Goal: Task Accomplishment & Management: Manage account settings

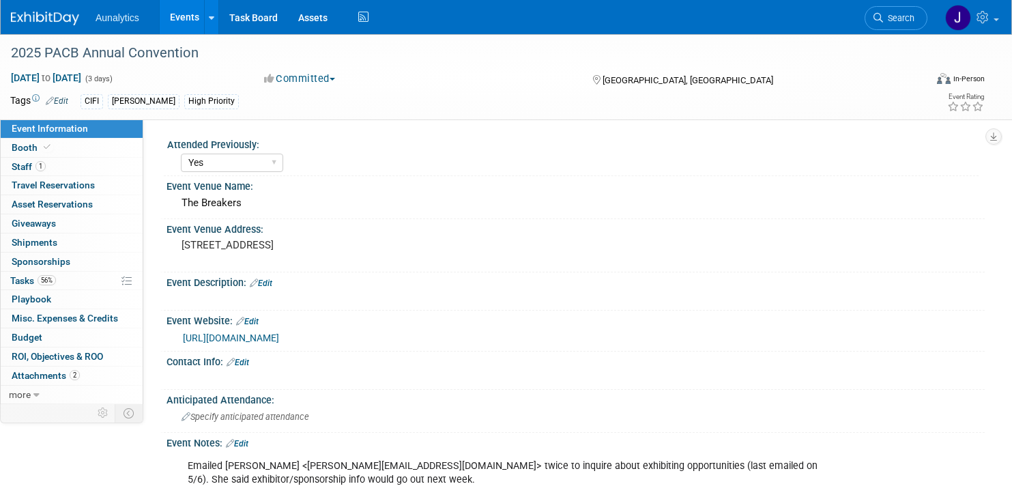
select select "Yes"
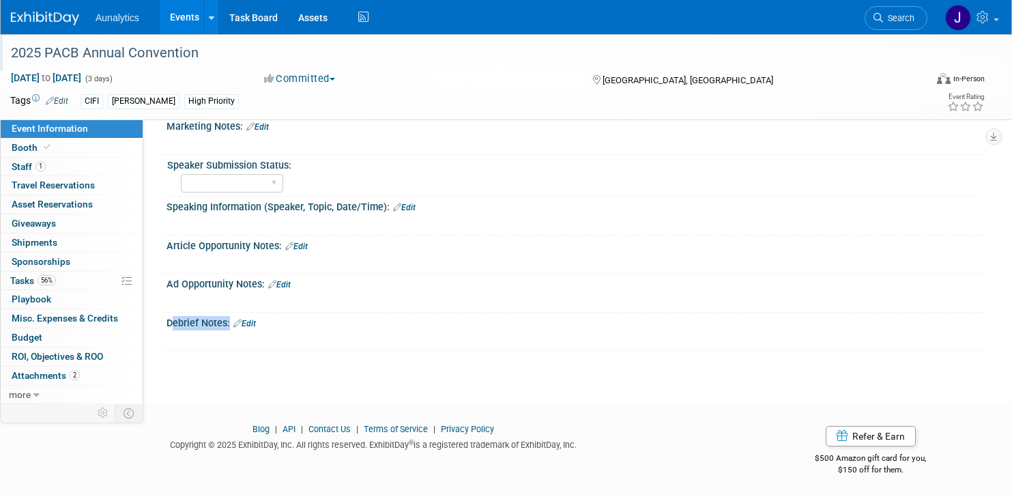
drag, startPoint x: 13, startPoint y: 52, endPoint x: 203, endPoint y: 61, distance: 189.8
click at [203, 61] on div "2025 PACB Annual Convention" at bounding box center [454, 53] width 896 height 25
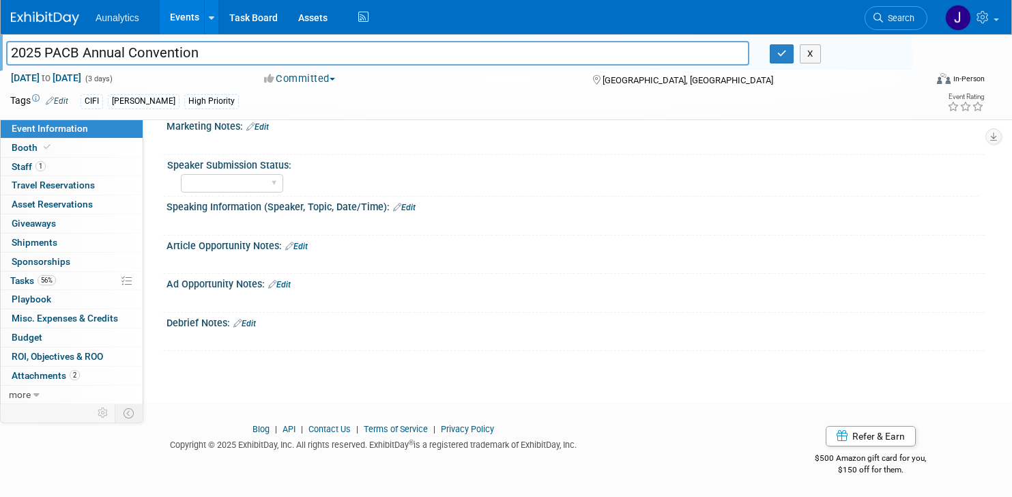
click at [216, 55] on input "2025 PACB Annual Convention" at bounding box center [377, 53] width 743 height 24
click at [71, 150] on link "Booth" at bounding box center [72, 147] width 142 height 18
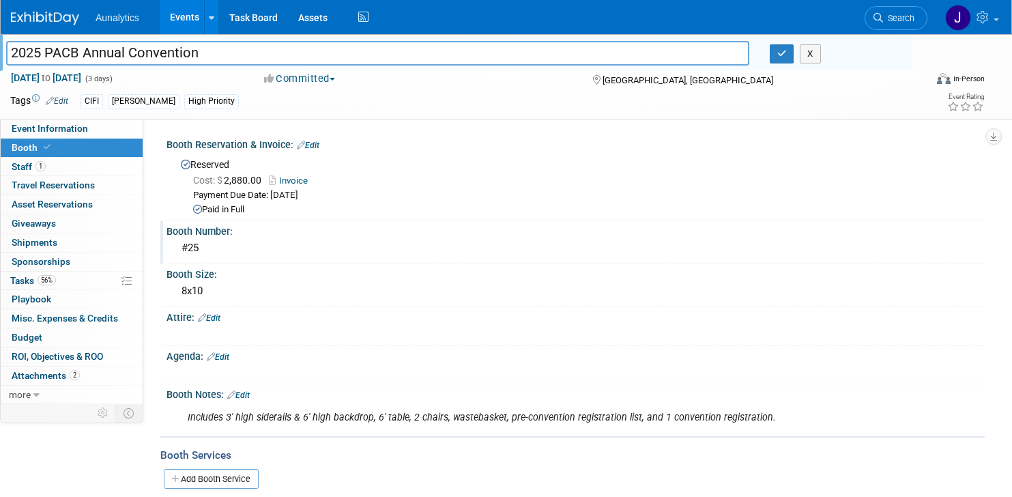
drag, startPoint x: 204, startPoint y: 248, endPoint x: 188, endPoint y: 246, distance: 15.8
click at [188, 246] on div "#25" at bounding box center [575, 247] width 797 height 21
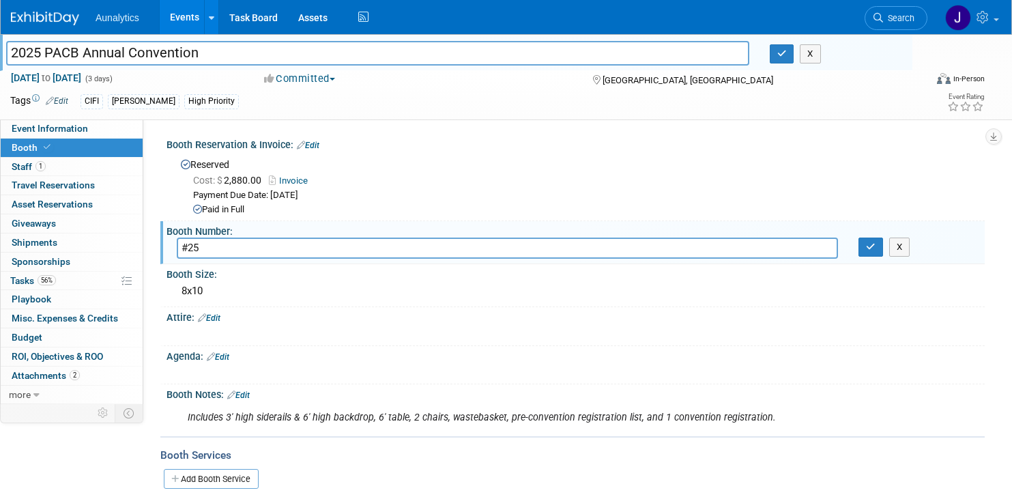
click at [364, 203] on div "Paid in Full" at bounding box center [583, 209] width 781 height 13
click at [50, 134] on link "Event Information" at bounding box center [72, 128] width 142 height 18
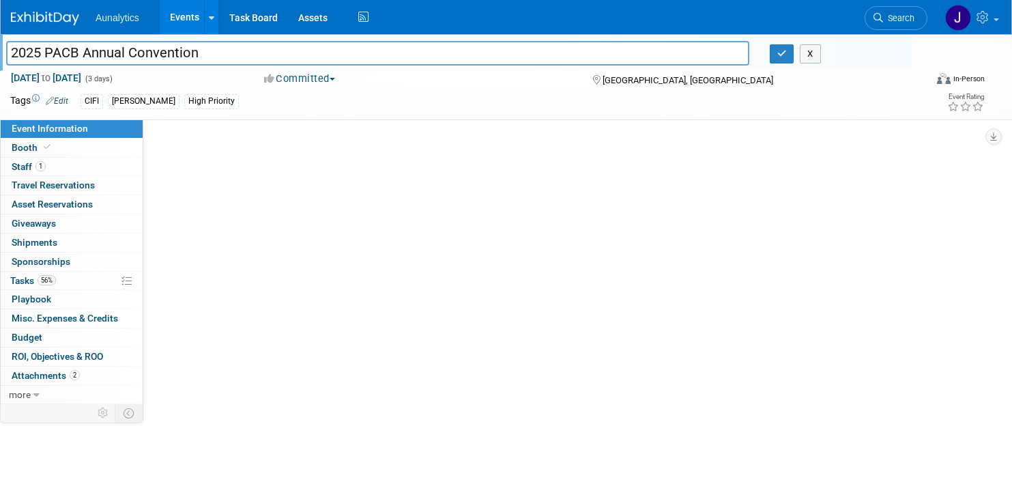
select select "Yes"
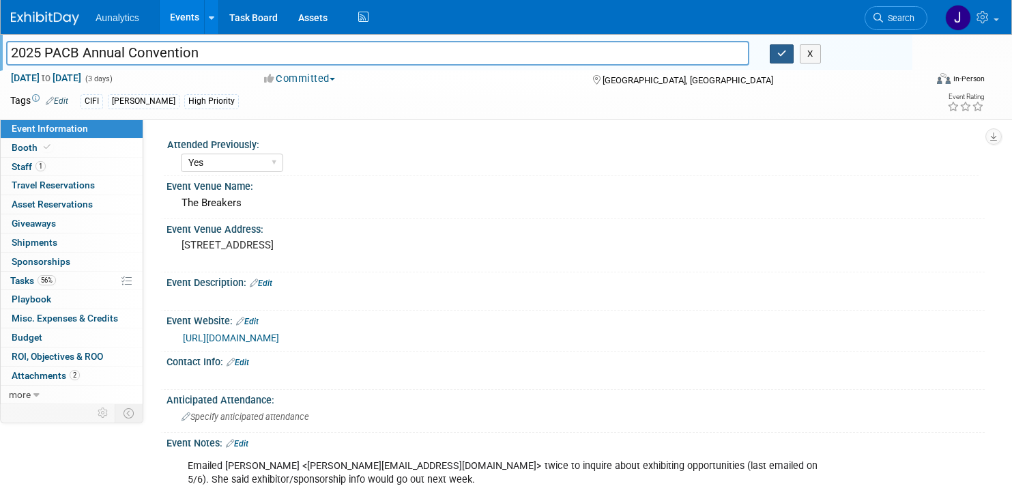
click at [786, 53] on icon "button" at bounding box center [782, 53] width 10 height 9
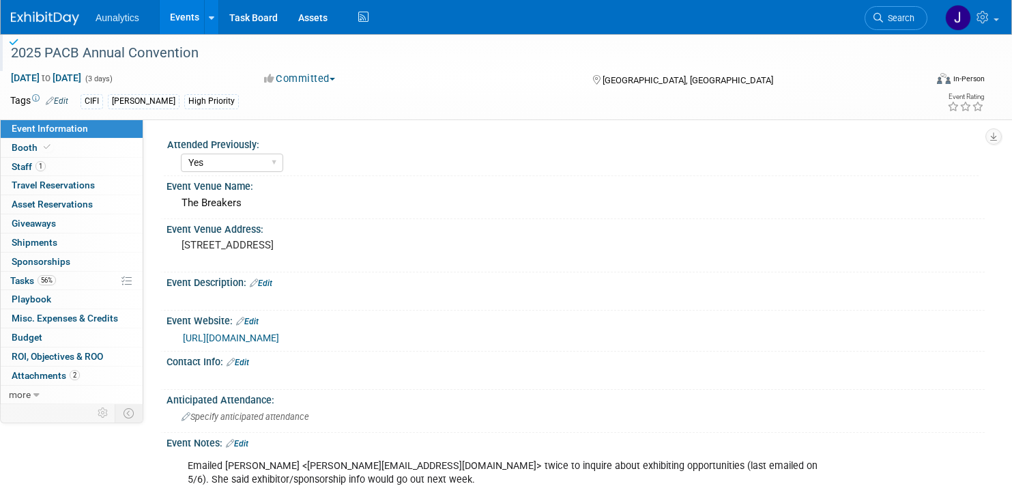
click at [252, 338] on link "[URL][DOMAIN_NAME]" at bounding box center [231, 337] width 96 height 11
